Goal: Task Accomplishment & Management: Manage account settings

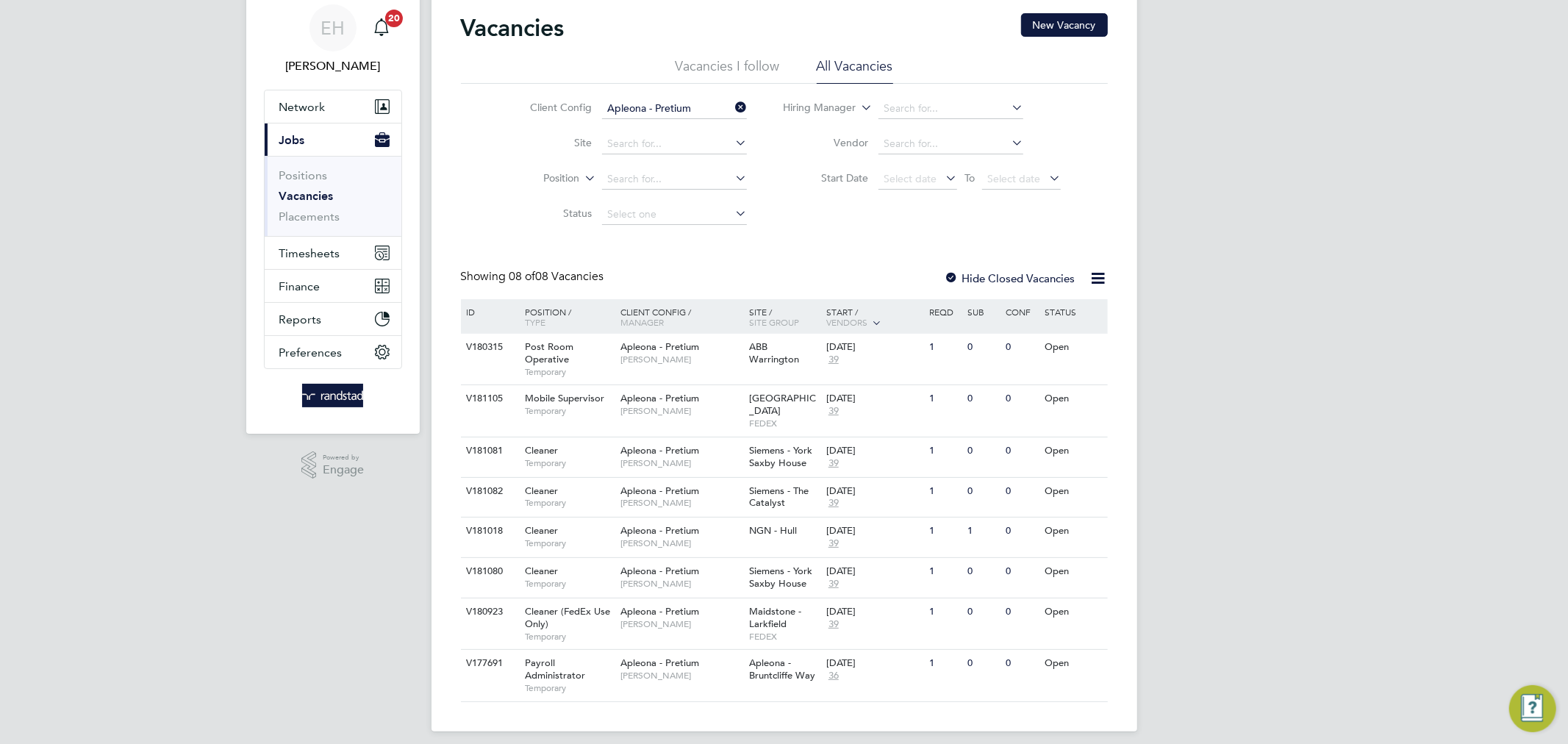
scroll to position [52, 0]
click at [677, 565] on span "Apleona - Pretium" at bounding box center [660, 571] width 78 height 13
click at [673, 485] on span "Apleona - Pretium" at bounding box center [660, 490] width 78 height 13
click at [660, 457] on span "Simon Ward" at bounding box center [681, 463] width 121 height 12
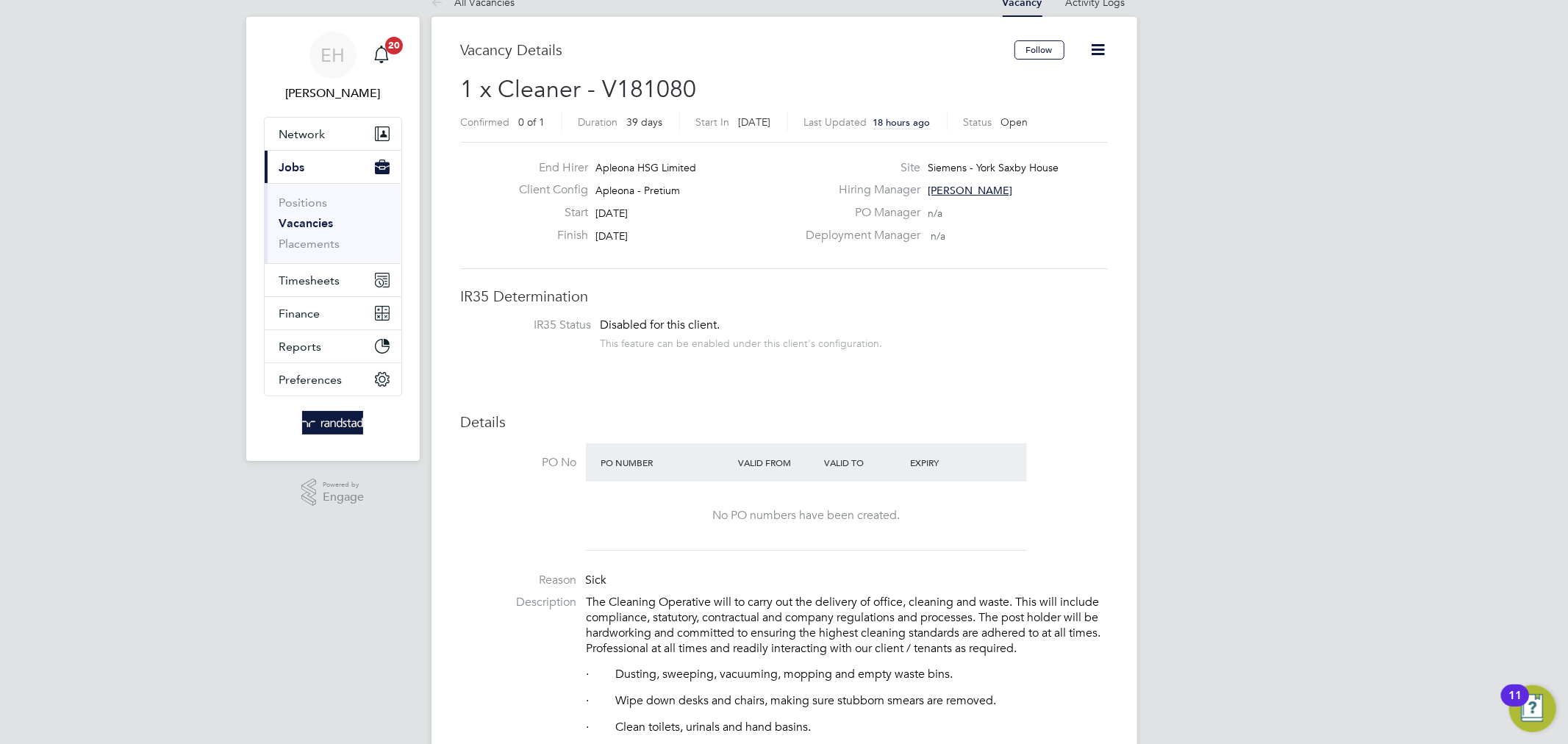
scroll to position [25, 0]
drag, startPoint x: 698, startPoint y: 90, endPoint x: 603, endPoint y: 80, distance: 95.5
click at [603, 80] on h2 "1 x Cleaner - V181080 Confirmed 0 of 1 Duration 39 days Start In Today Last Upd…" at bounding box center [784, 104] width 647 height 62
copy span "V181080"
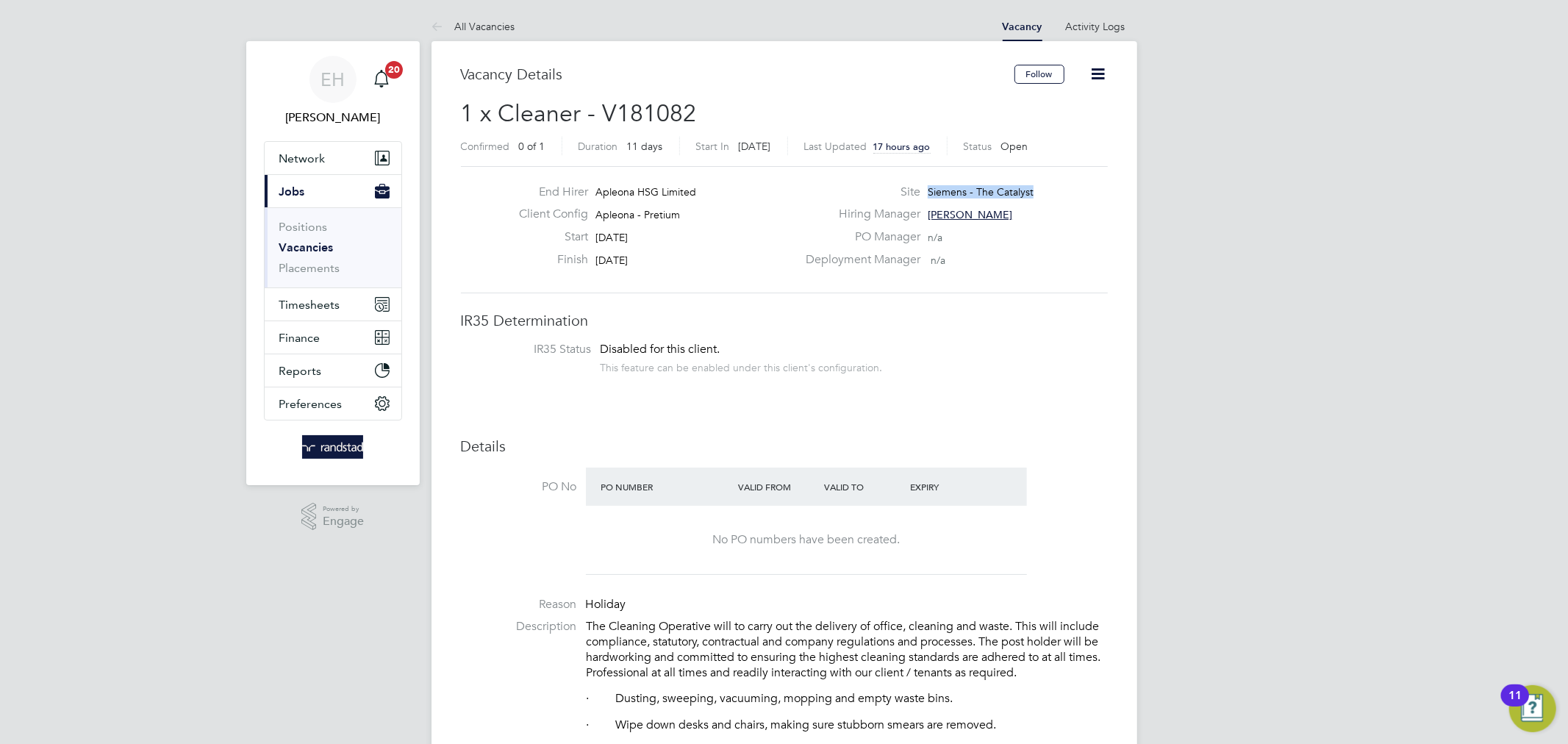
drag, startPoint x: 1063, startPoint y: 195, endPoint x: 923, endPoint y: 190, distance: 140.1
click at [923, 190] on div "Site Siemens - The Catalyst" at bounding box center [954, 195] width 316 height 23
copy span "Siemens - The Catalyst"
click at [965, 214] on span "[PERSON_NAME]" at bounding box center [970, 215] width 84 height 14
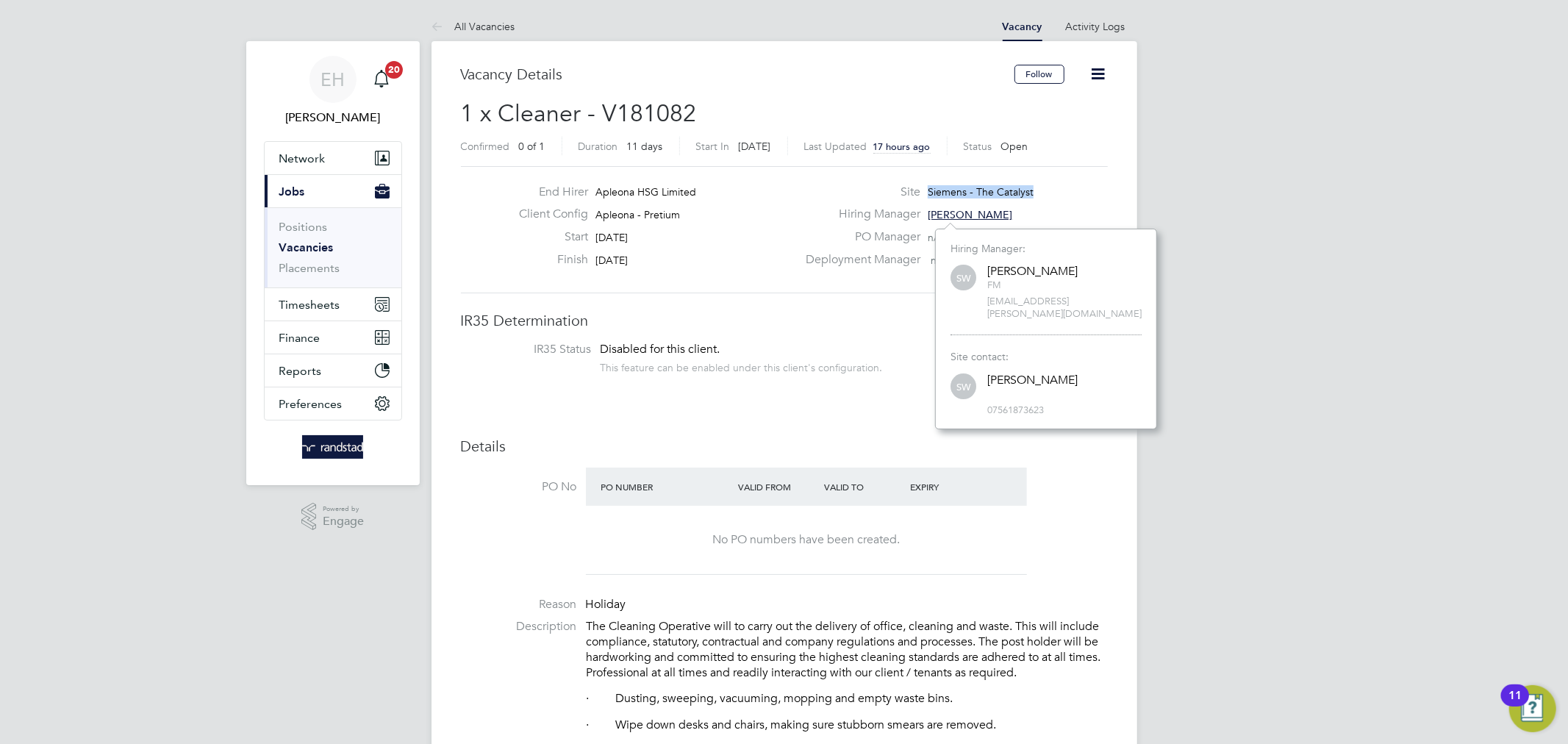
scroll to position [15, 57]
drag, startPoint x: 1104, startPoint y: 300, endPoint x: 970, endPoint y: 299, distance: 134.0
click at [970, 299] on div "SW Simon Ward FM simon.ward@apleona.com" at bounding box center [1045, 291] width 191 height 58
copy span "simon.ward@apleona.com"
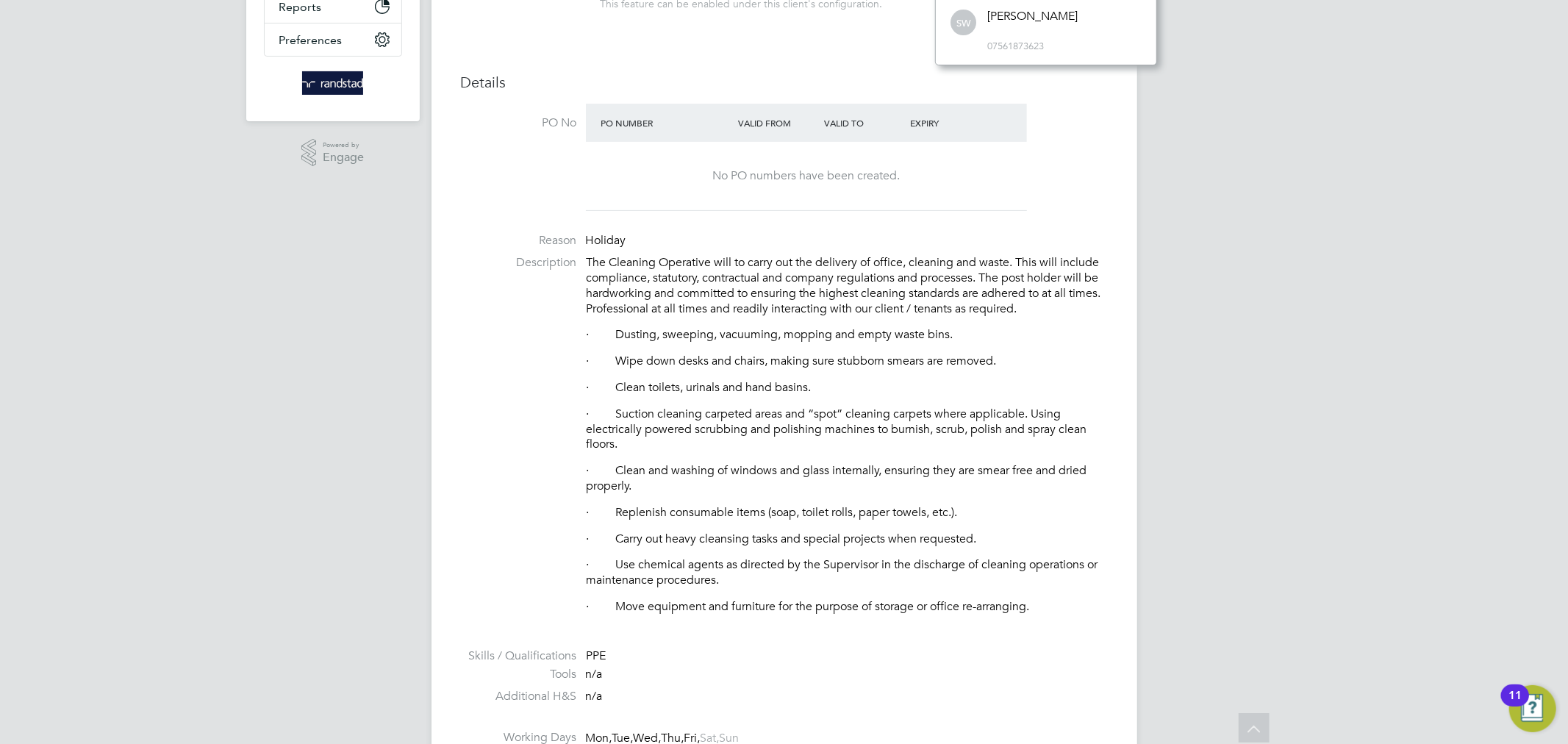
scroll to position [0, 0]
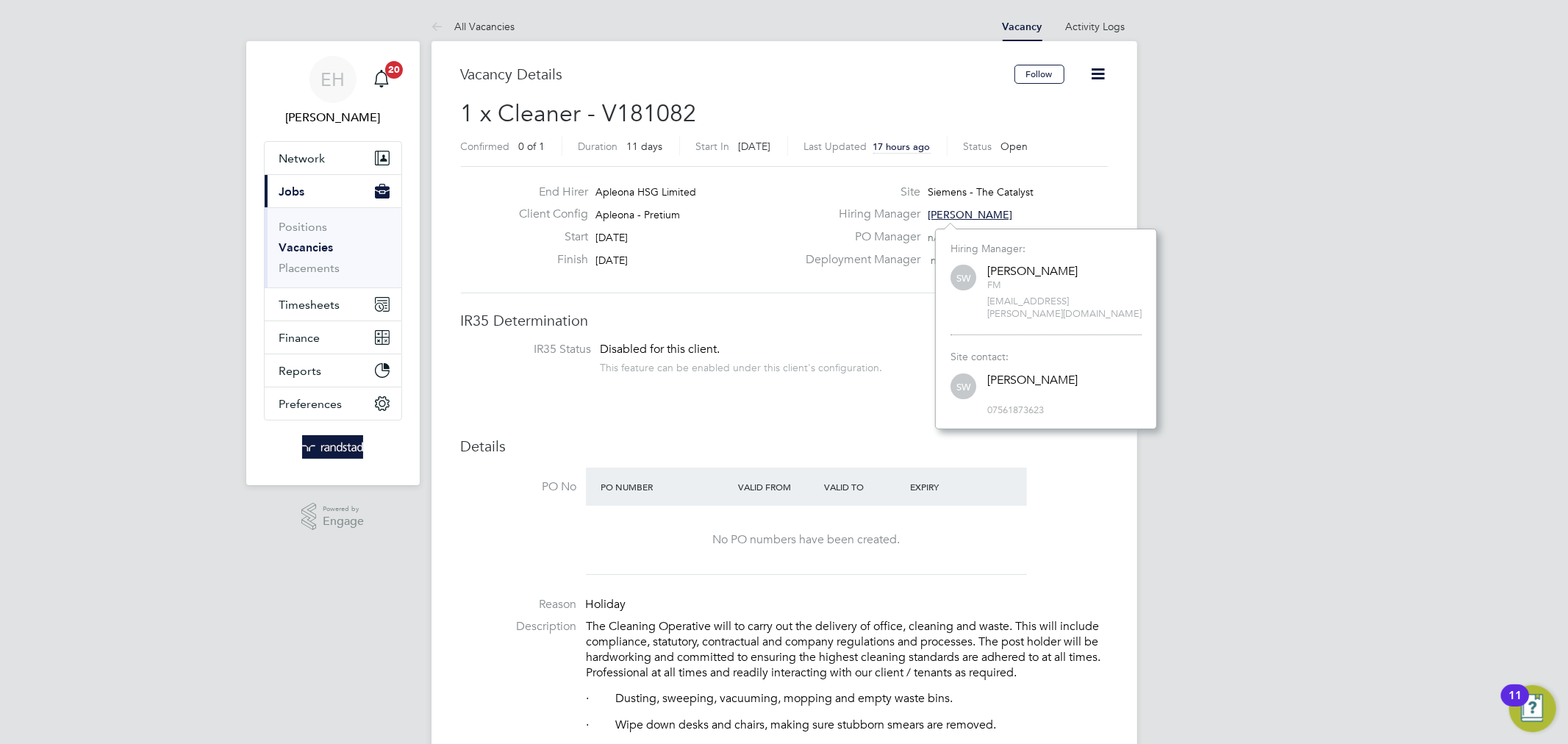
click at [1087, 191] on div "Site Siemens - The Catalyst" at bounding box center [954, 195] width 316 height 23
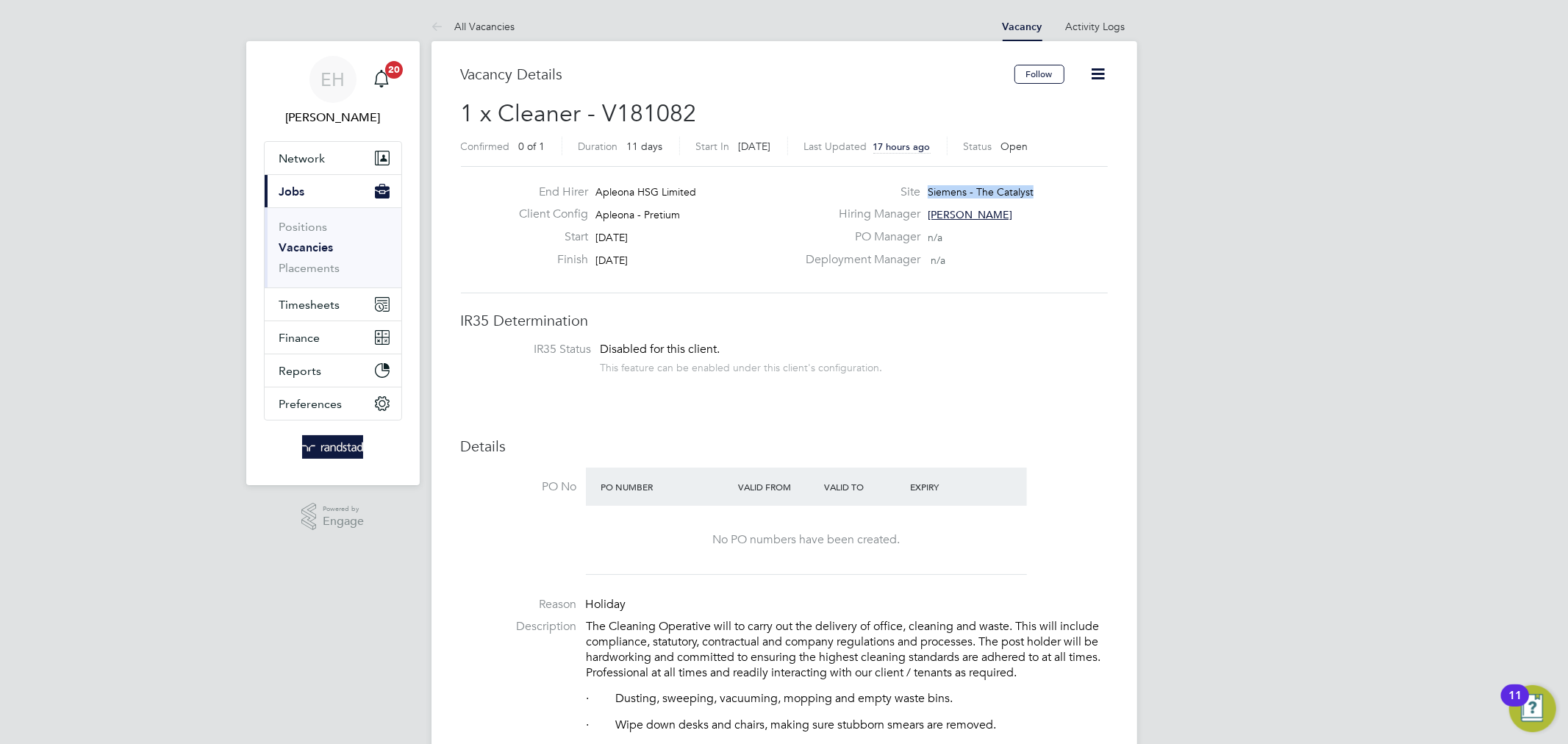
drag, startPoint x: 1087, startPoint y: 191, endPoint x: 1047, endPoint y: 188, distance: 40.1
click at [1047, 188] on div "Site Siemens - The Catalyst" at bounding box center [954, 195] width 316 height 23
copy div "Siemens - The Catalyst Hiring Manager Simon Ward PO Manager"
drag, startPoint x: 724, startPoint y: 112, endPoint x: 604, endPoint y: 110, distance: 120.0
click at [604, 110] on h2 "1 x Cleaner - V181082 Confirmed 0 of 1 Duration 11 days Start In in 3 days Last…" at bounding box center [784, 129] width 647 height 62
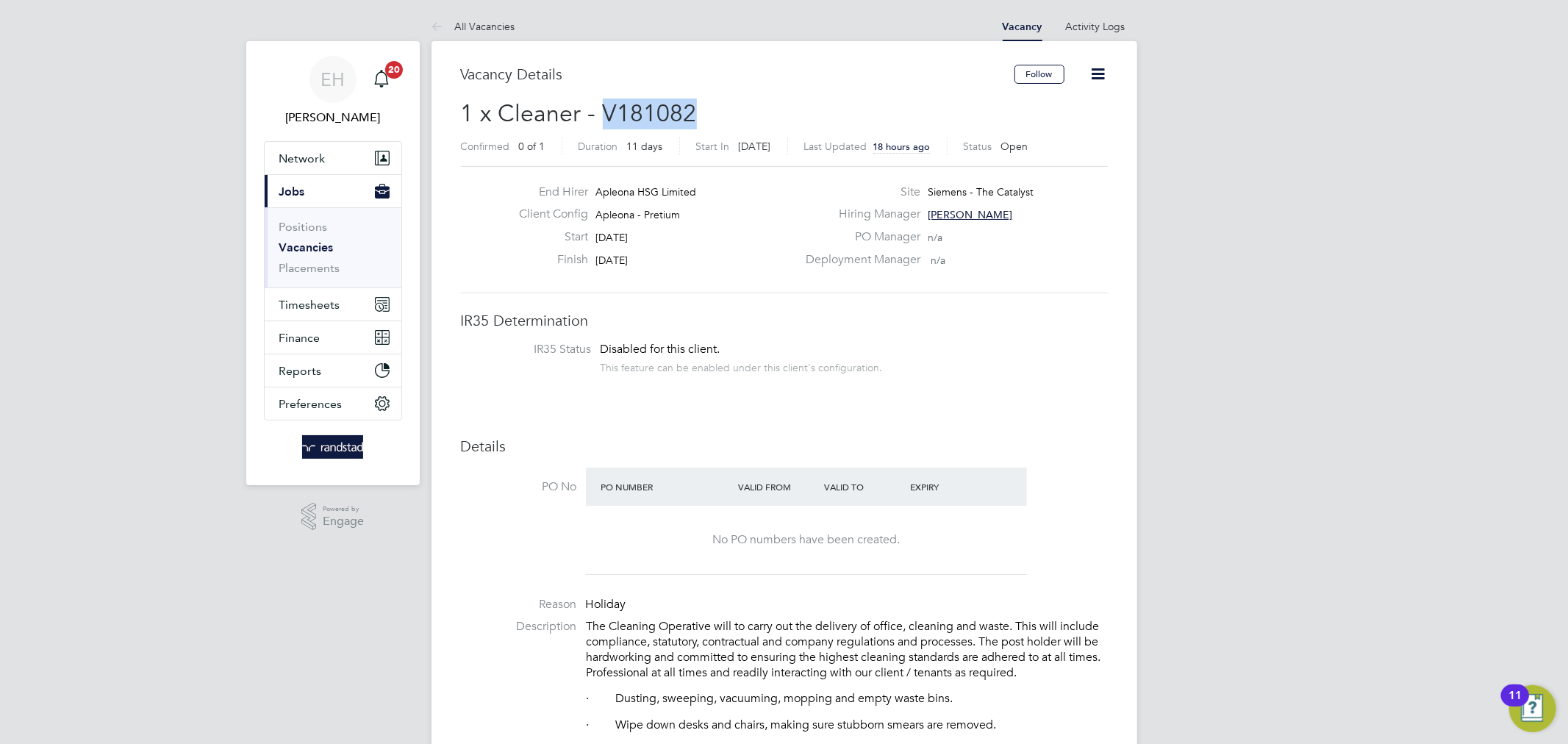
copy span "V181082"
drag, startPoint x: 1060, startPoint y: 192, endPoint x: 975, endPoint y: 188, distance: 85.1
click at [975, 188] on div "Site Siemens - York Saxby House" at bounding box center [954, 195] width 316 height 23
copy span "York Saxby House"
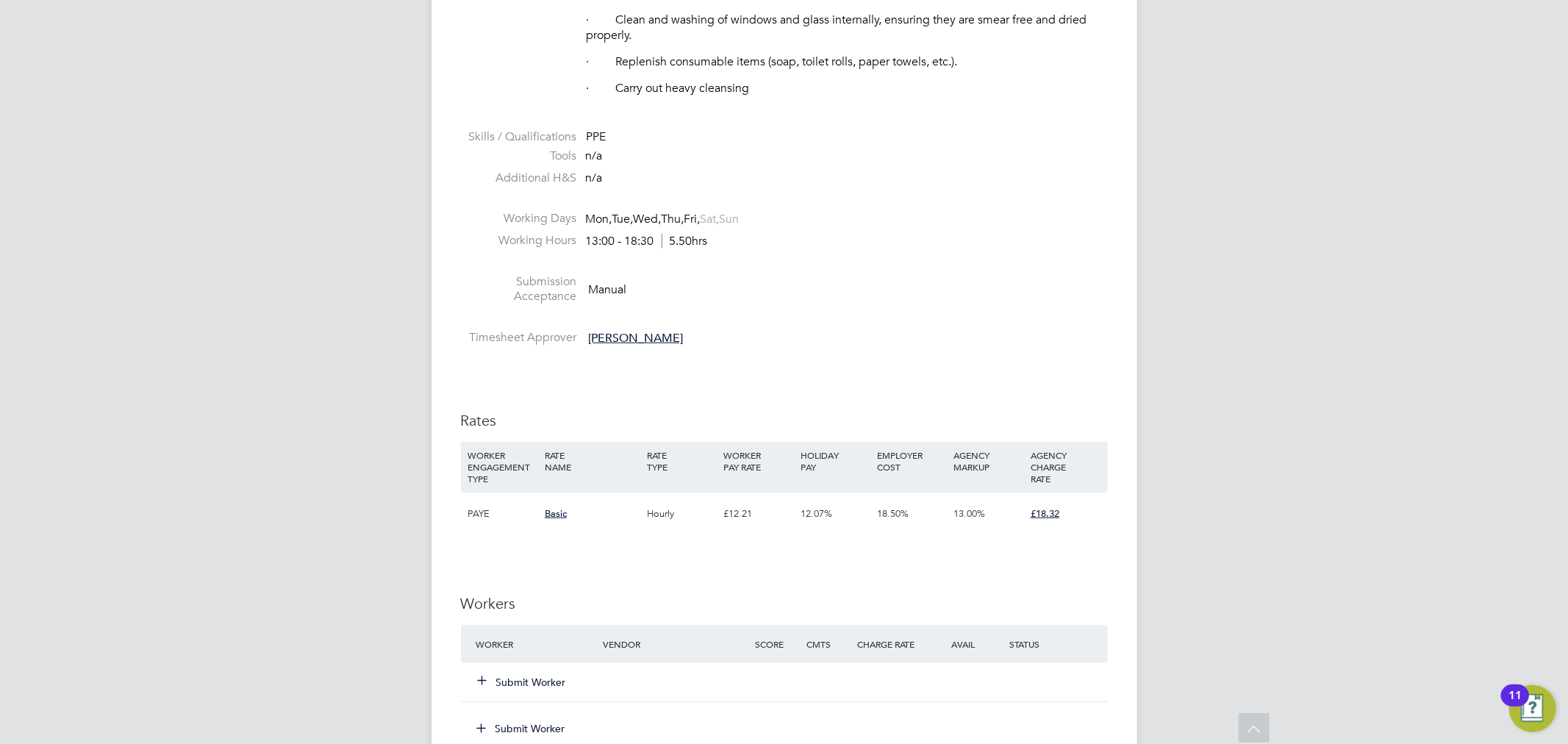
scroll to position [813, 0]
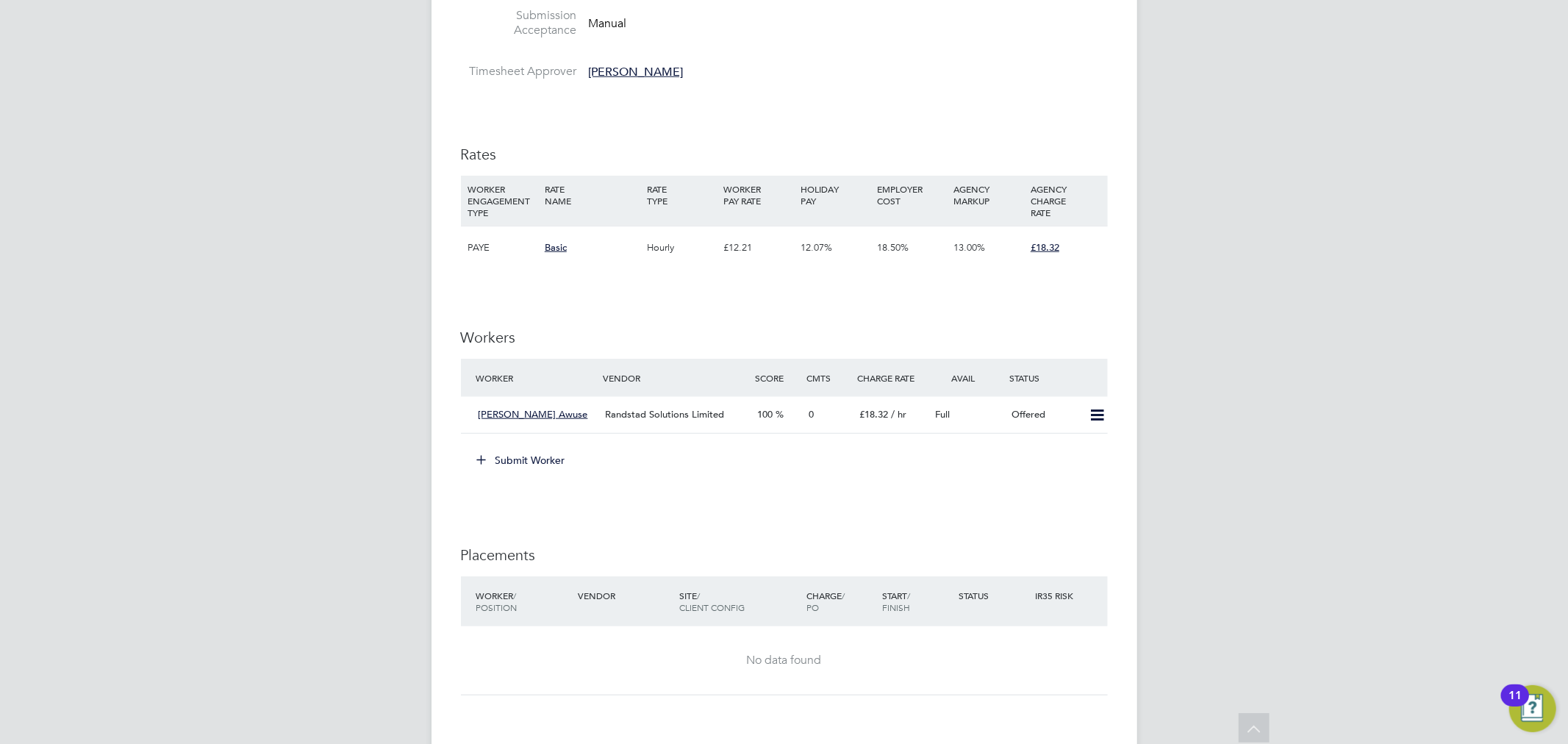
scroll to position [1035, 0]
click at [1099, 420] on icon at bounding box center [1096, 414] width 19 height 12
click at [1085, 443] on li "Confirm" at bounding box center [1075, 445] width 56 height 21
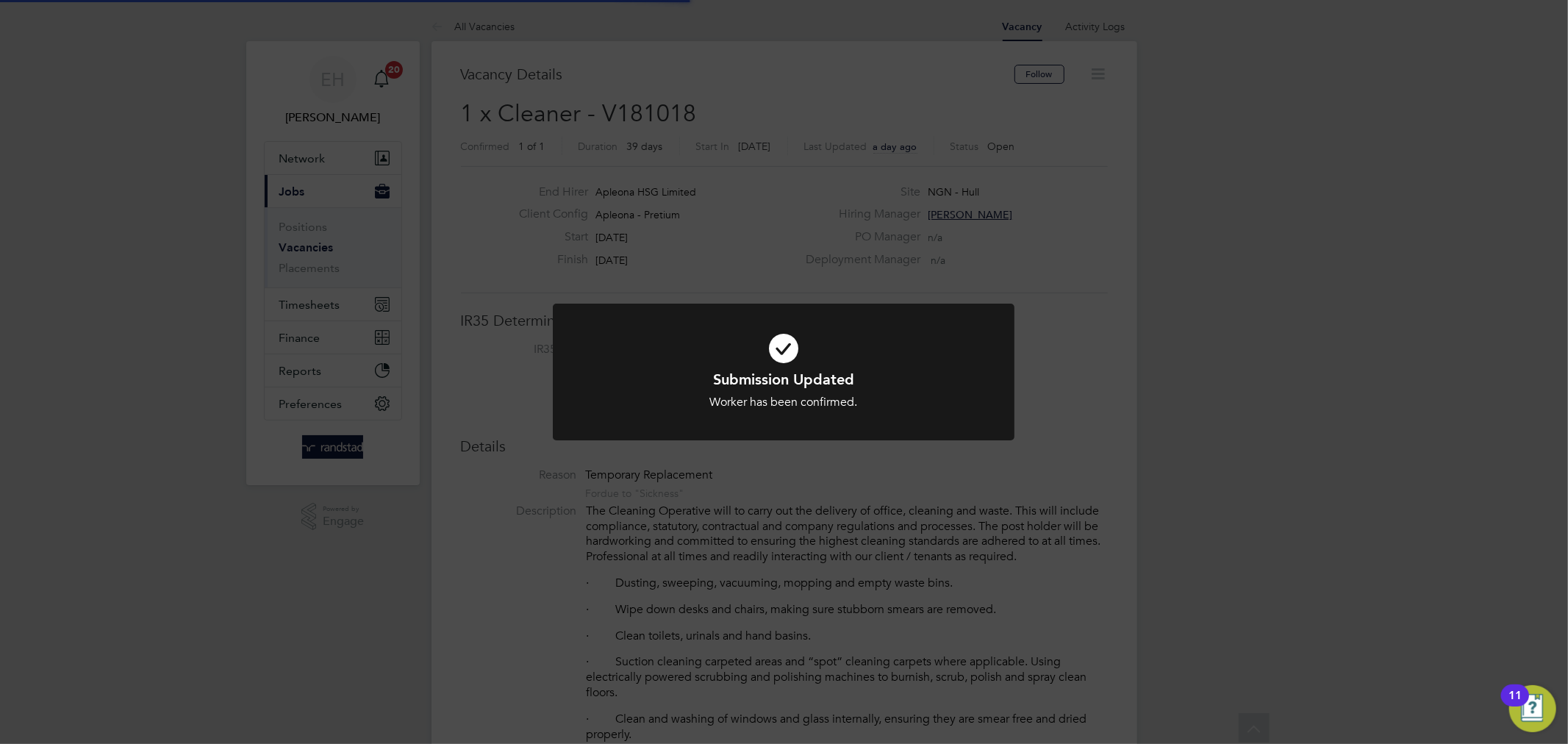
scroll to position [43, 103]
click at [1221, 349] on div "Submission Updated Worker has been confirmed. Cancel Okay" at bounding box center [784, 372] width 1568 height 744
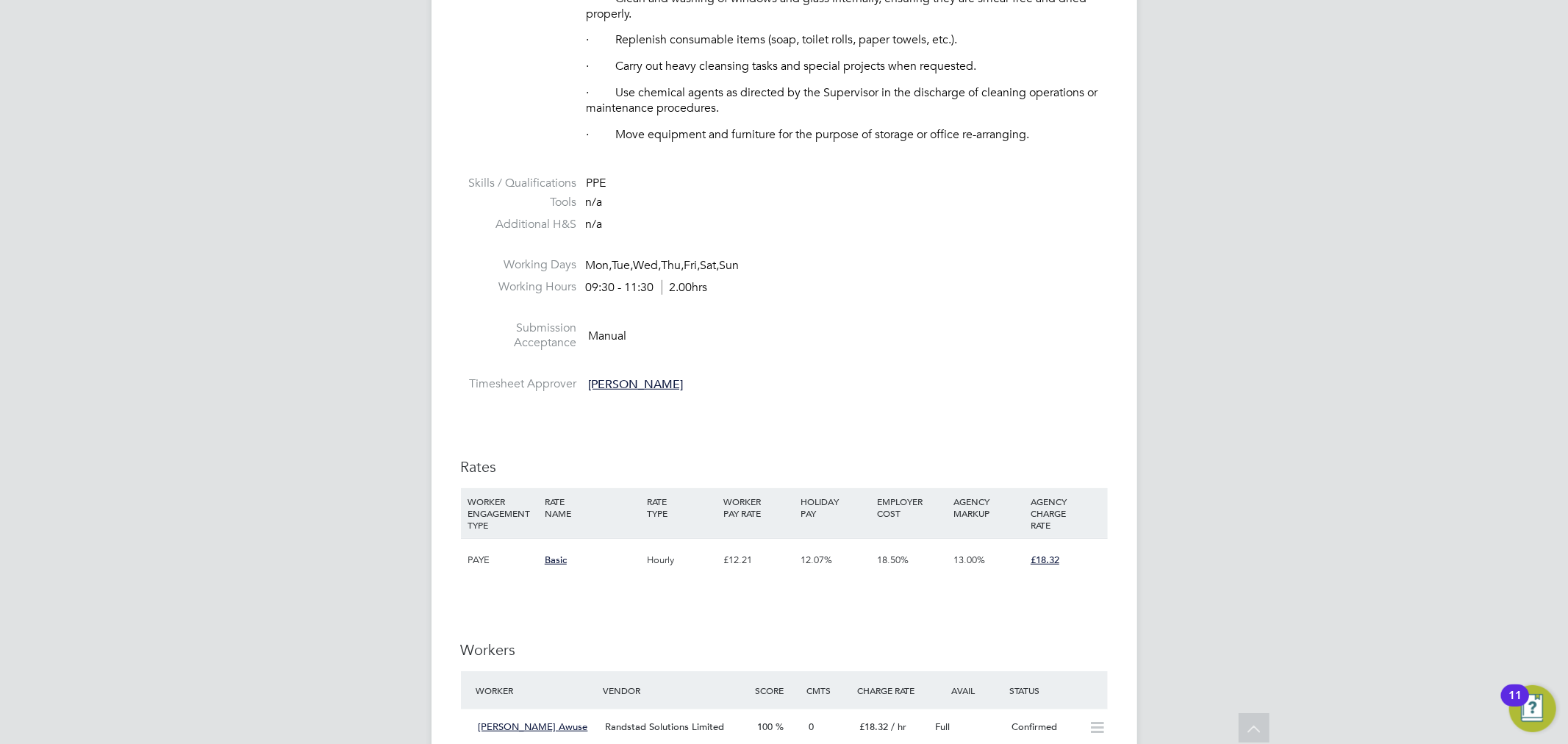
scroll to position [722, 0]
